Goal: Find contact information: Find contact information

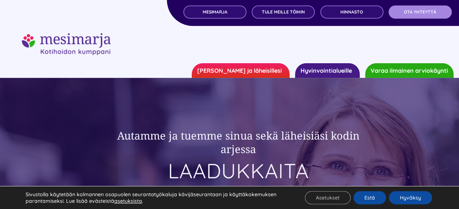
click at [420, 11] on span "OTA YHTEYTTÄ" at bounding box center [420, 11] width 32 height 5
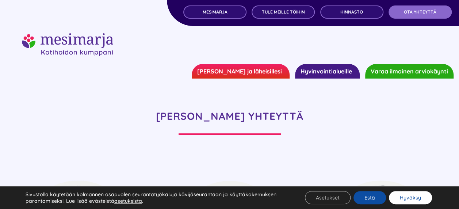
click at [394, 202] on button "Hyväksy" at bounding box center [410, 197] width 43 height 13
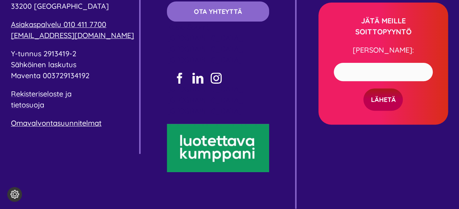
scroll to position [1481, 0]
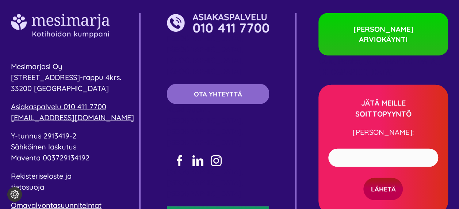
scroll to position [2211, 0]
